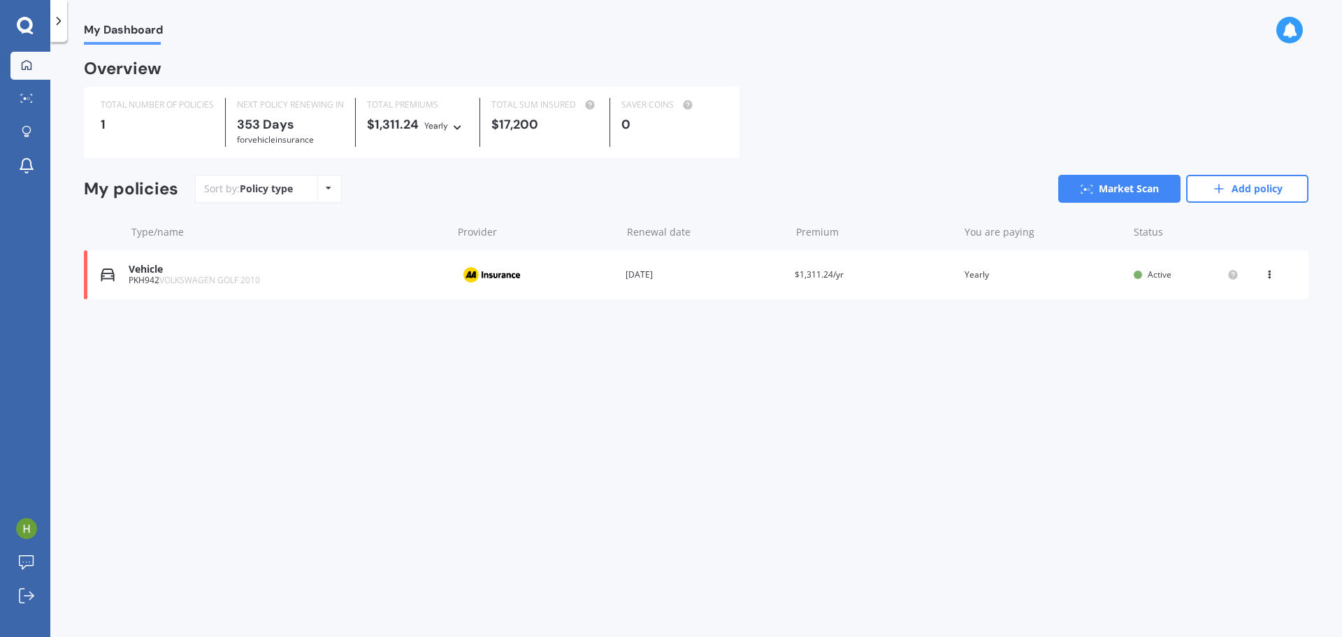
click at [26, 29] on icon at bounding box center [25, 25] width 16 height 16
click at [24, 21] on icon at bounding box center [25, 26] width 17 height 18
click at [60, 15] on icon at bounding box center [59, 21] width 14 height 14
